Goal: Find specific page/section: Find specific page/section

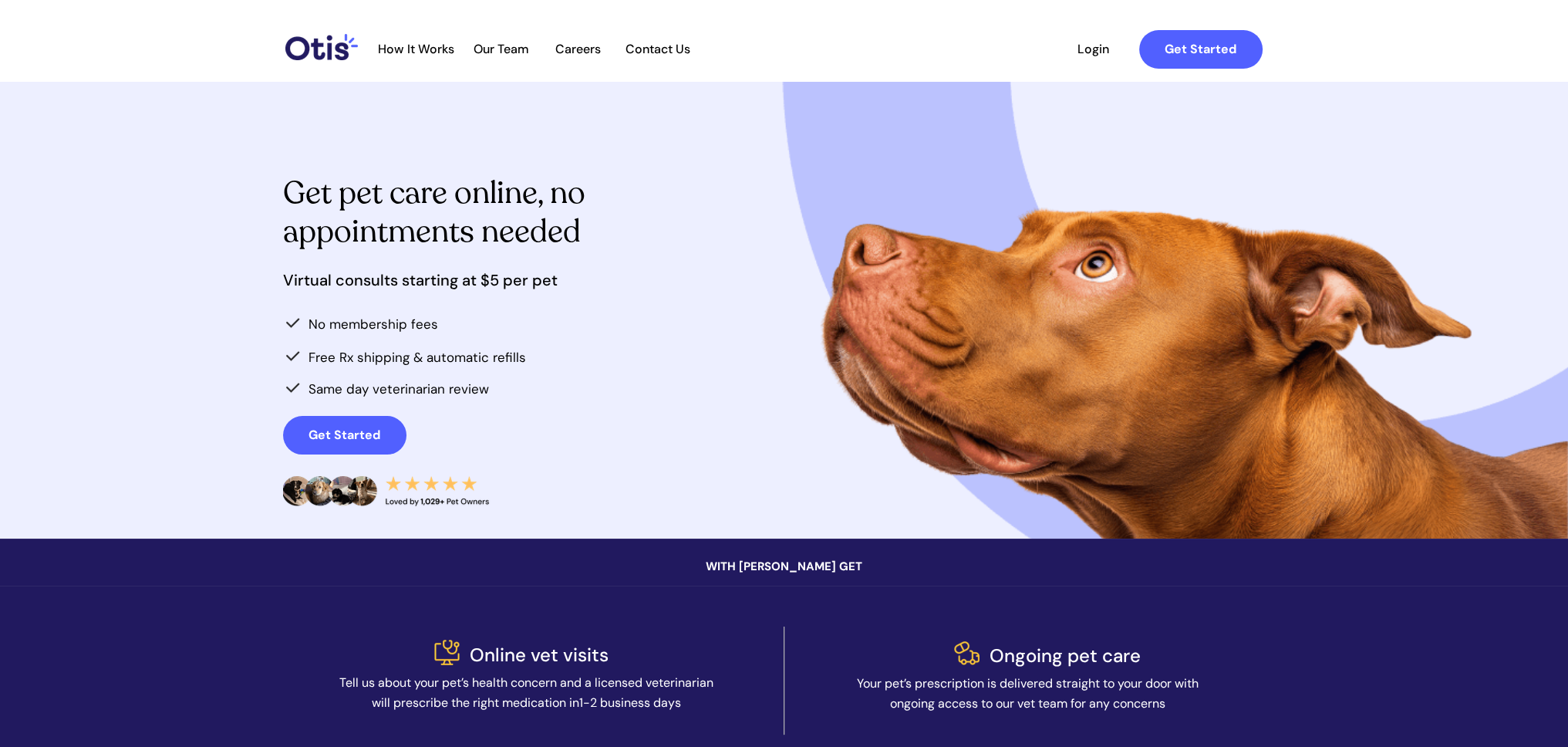
click at [504, 47] on span "Our Team" at bounding box center [501, 48] width 76 height 15
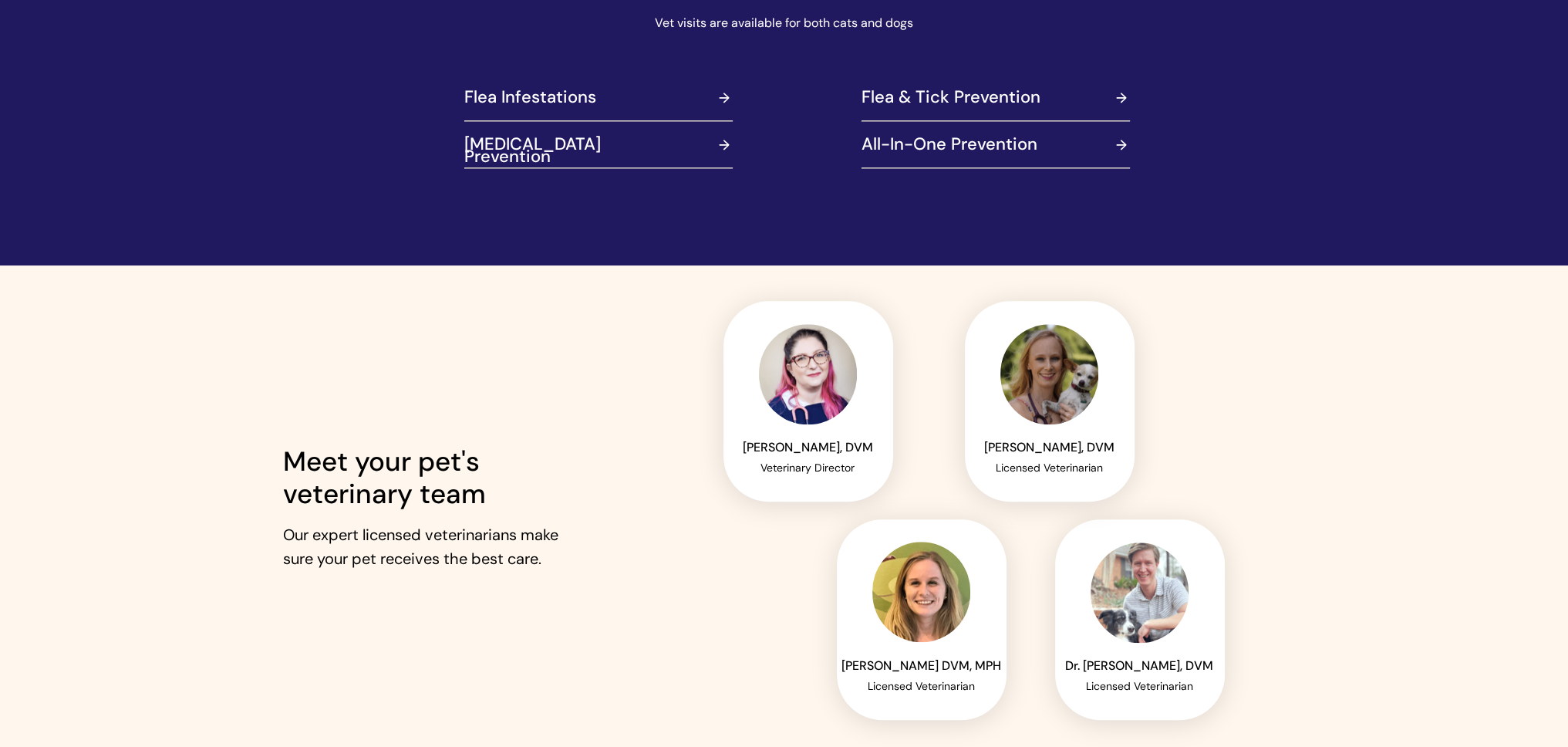
scroll to position [2005, 0]
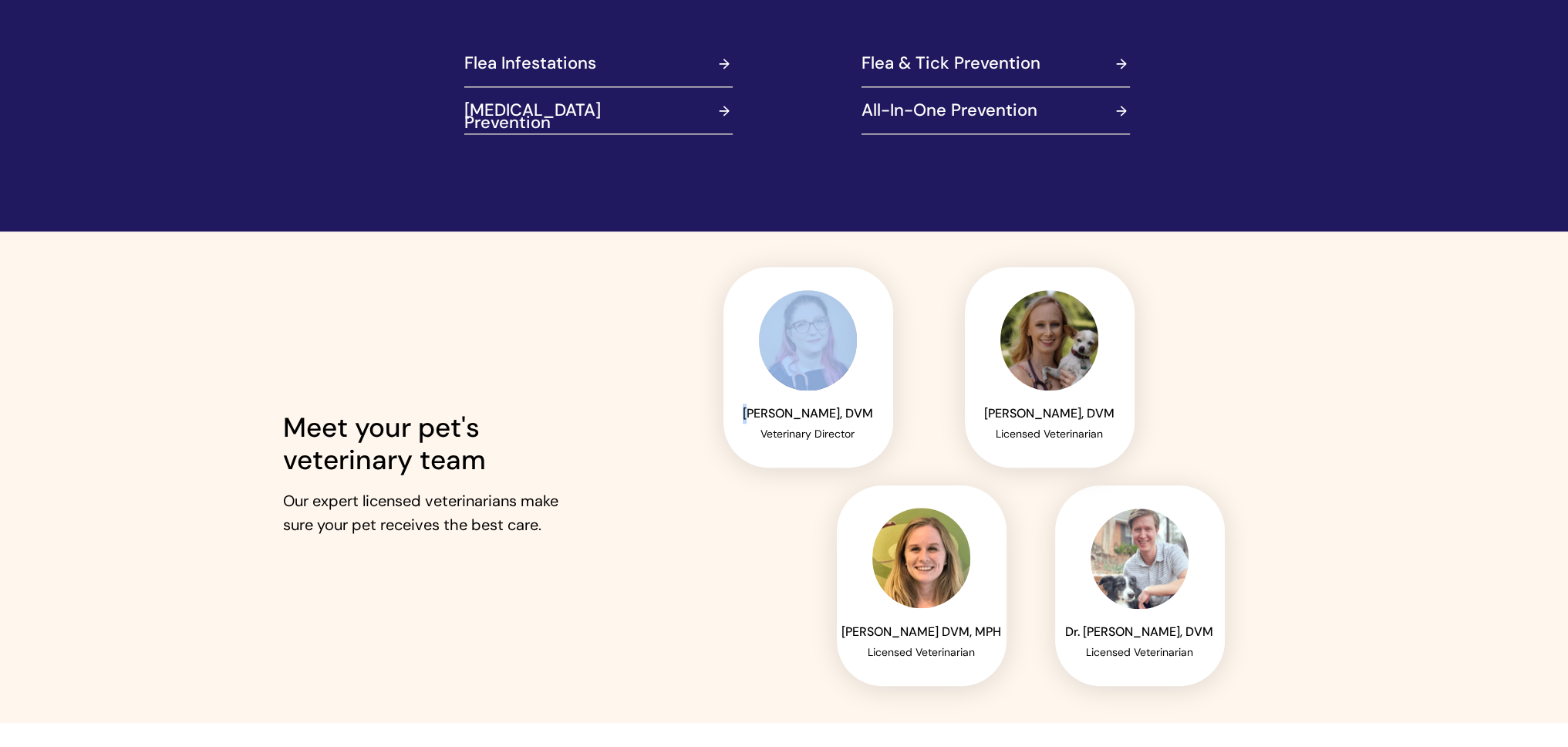
drag, startPoint x: 755, startPoint y: 409, endPoint x: 883, endPoint y: 441, distance: 131.9
click at [883, 441] on div "Dr. Jamie Clanin, DVM Veterinary Director" at bounding box center [808, 366] width 170 height 200
click at [735, 503] on div at bounding box center [784, 477] width 1003 height 491
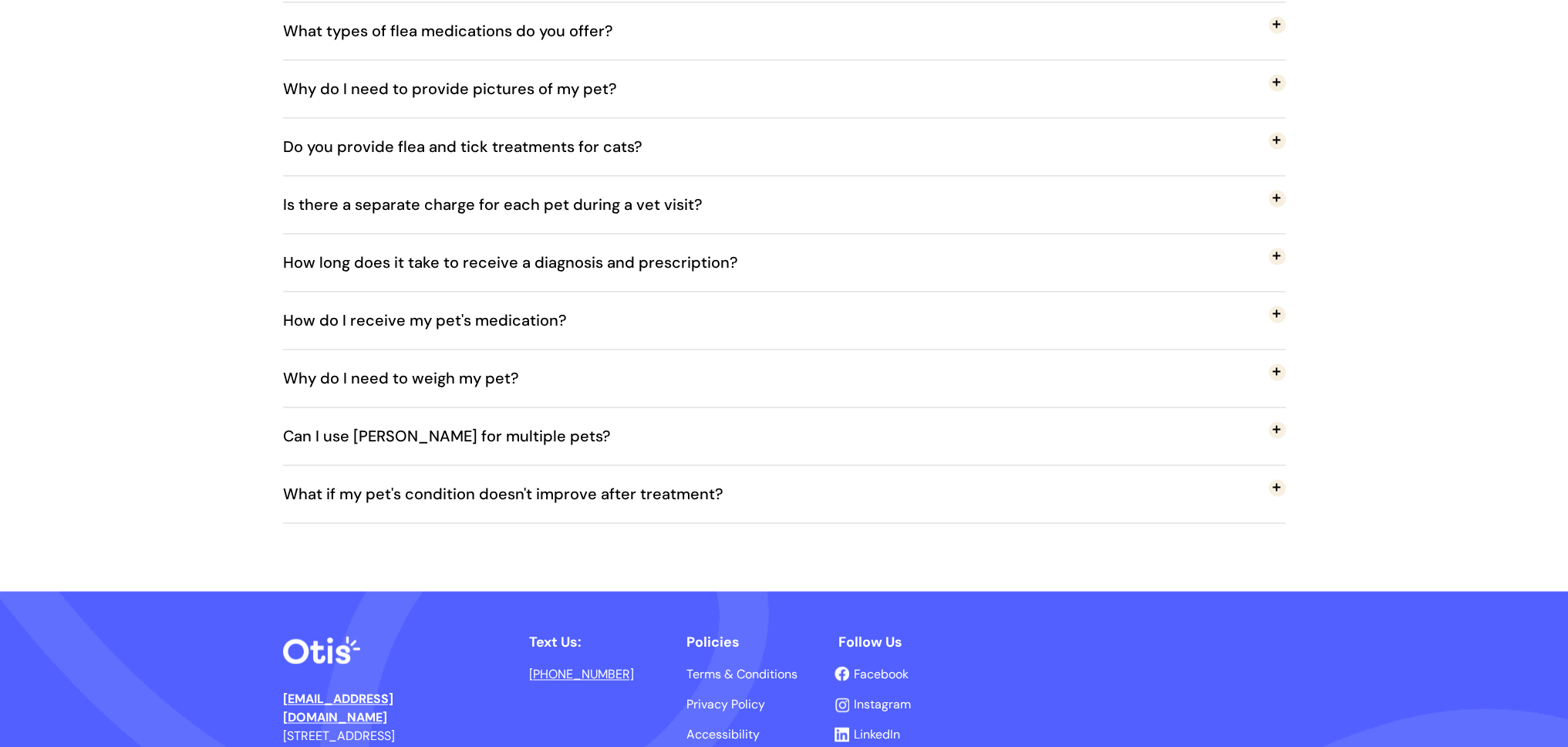
scroll to position [3220, 0]
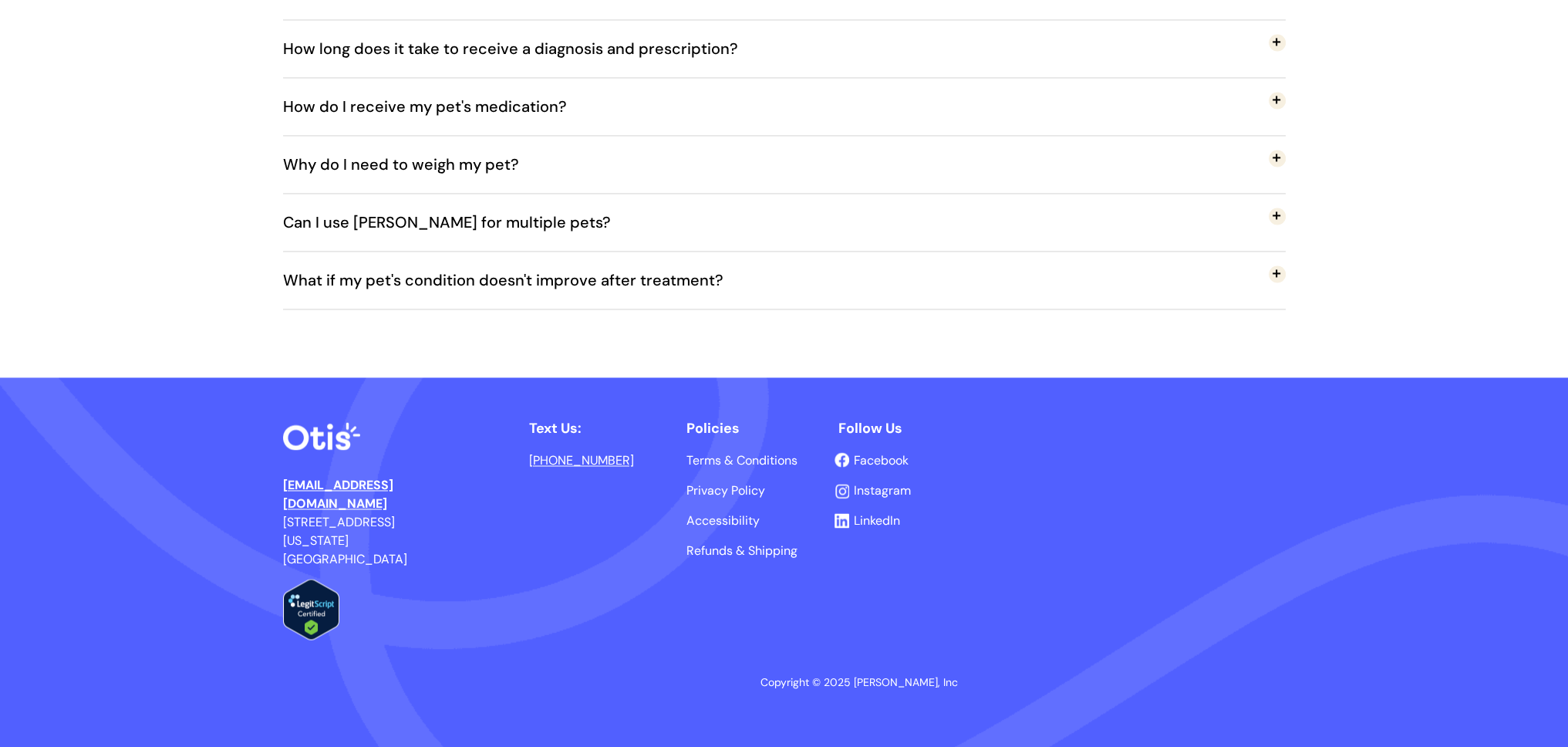
drag, startPoint x: 715, startPoint y: 484, endPoint x: 711, endPoint y: 490, distance: 7.2
click at [715, 484] on span "Privacy Policy" at bounding box center [726, 490] width 79 height 16
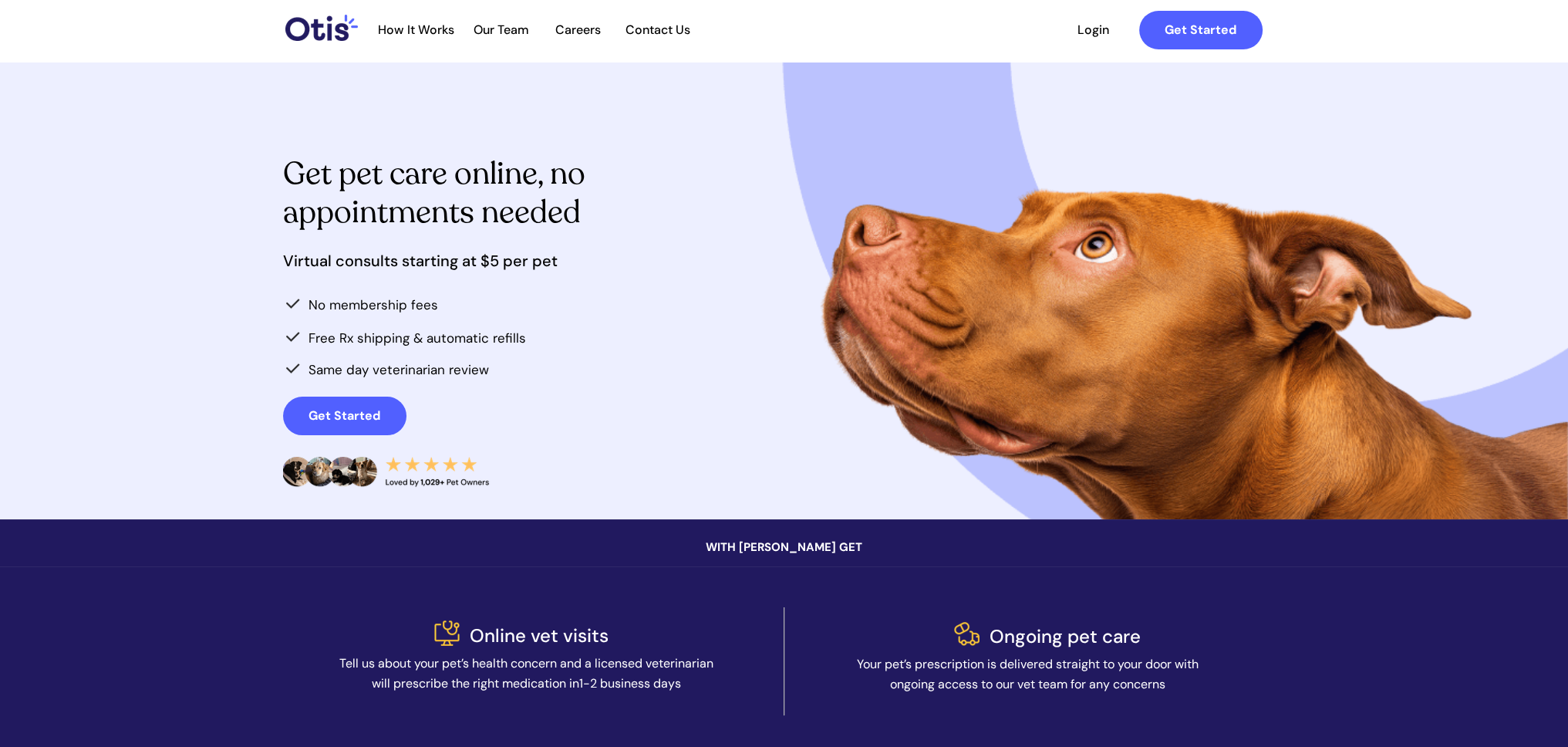
scroll to position [0, 0]
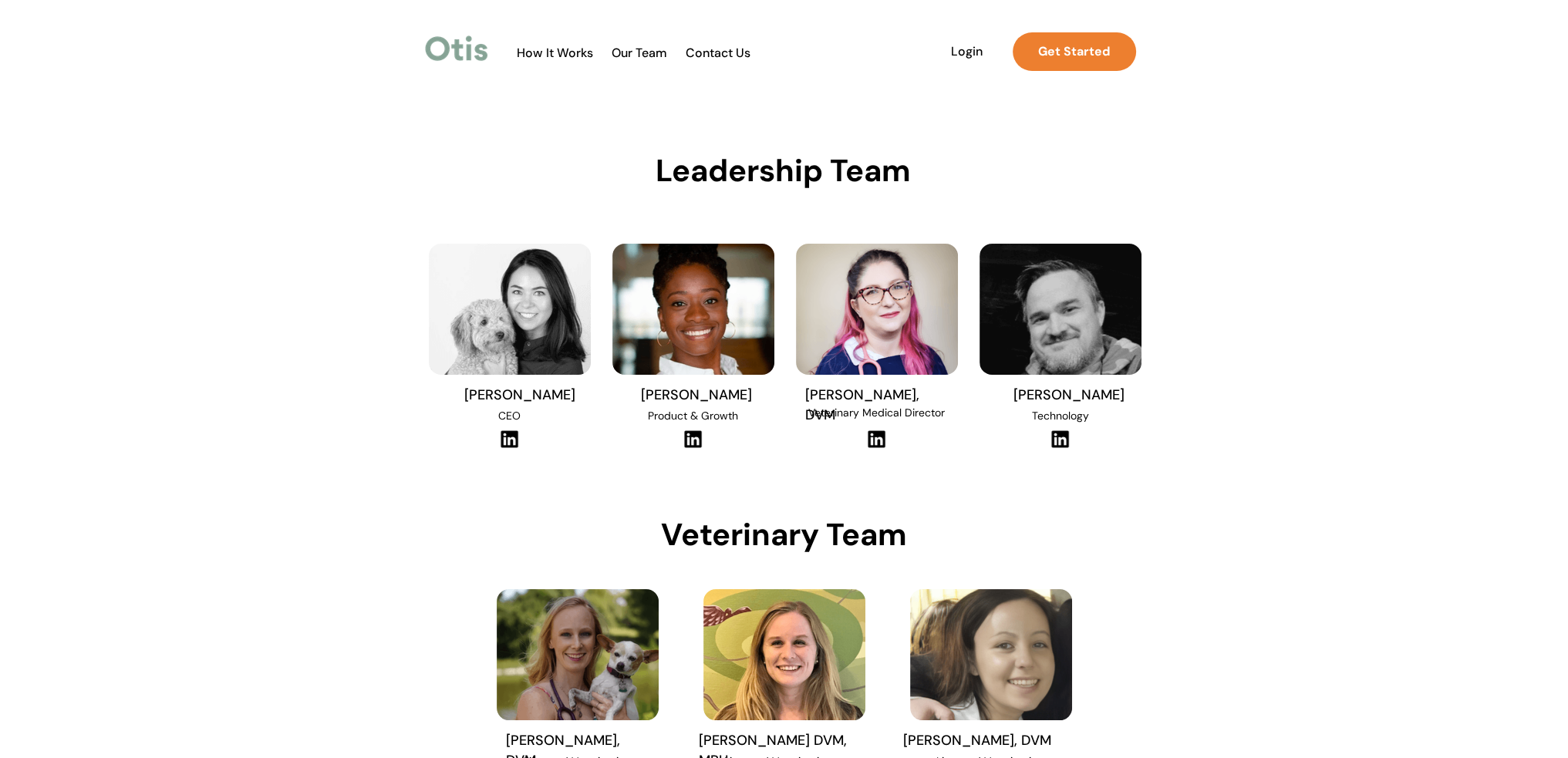
scroll to position [309, 0]
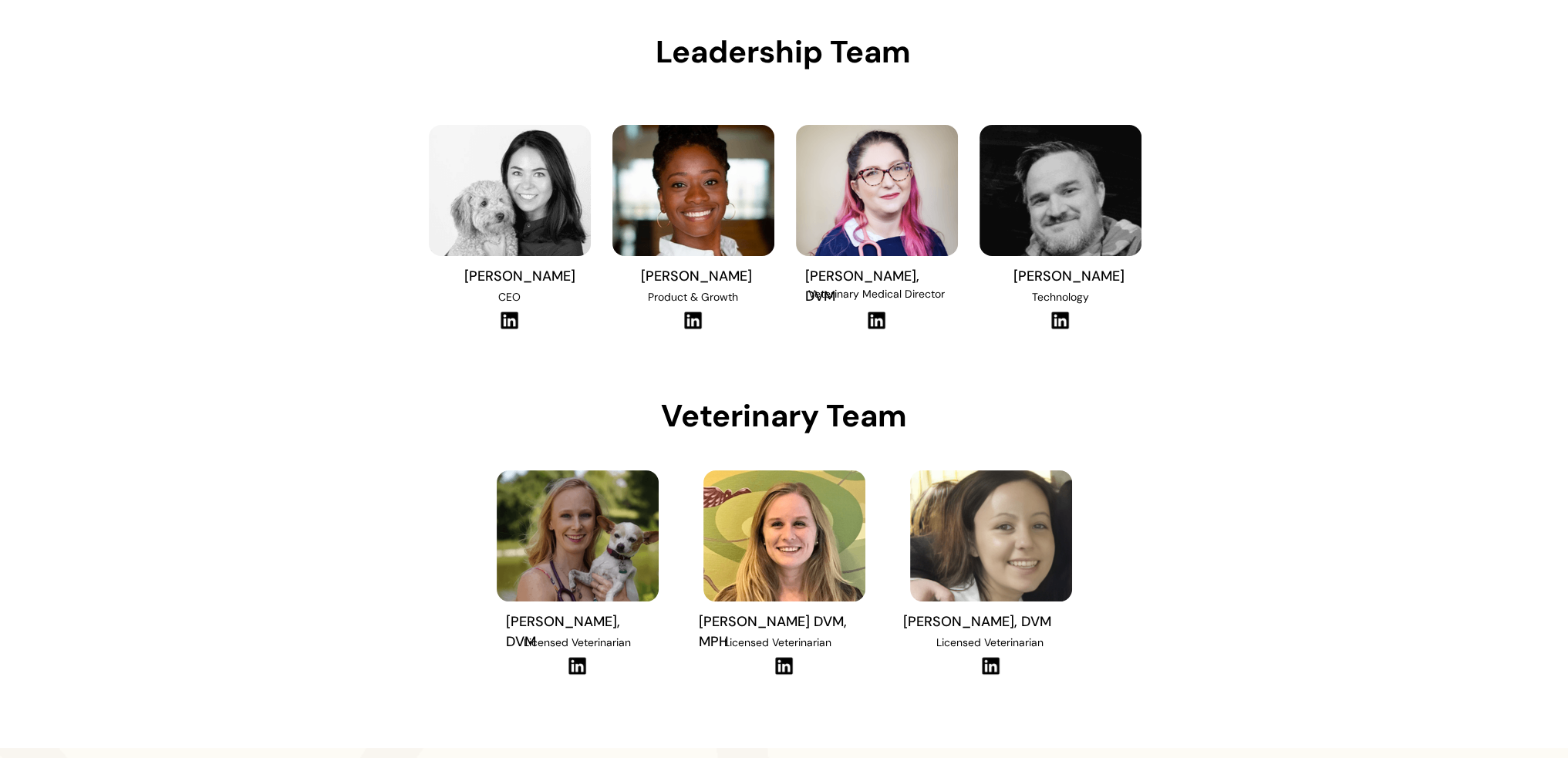
scroll to position [93, 0]
